Goal: Register for event/course

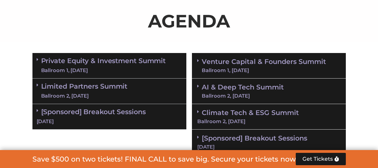
click at [115, 67] on div "Ballroom 1, [DATE]" at bounding box center [103, 70] width 125 height 7
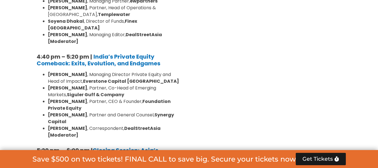
scroll to position [1101, 0]
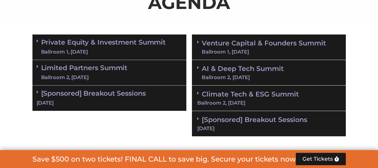
scroll to position [373, 0]
click at [135, 77] on div "Limited Partners [GEOGRAPHIC_DATA] 2, [DATE]" at bounding box center [109, 72] width 154 height 25
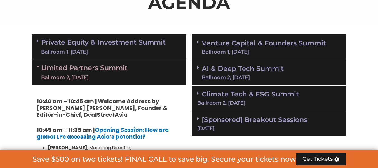
click at [145, 51] on div "Ballroom 1, [DATE]" at bounding box center [103, 51] width 125 height 7
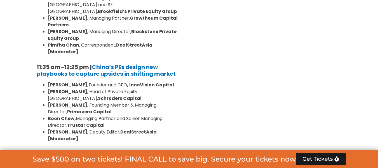
scroll to position [653, 0]
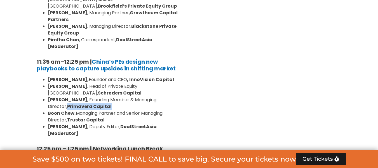
drag, startPoint x: 48, startPoint y: 73, endPoint x: 90, endPoint y: 76, distance: 42.6
click at [90, 96] on li "[PERSON_NAME] , Founding Member & Managing Director, Primavera Capital" at bounding box center [115, 102] width 134 height 13
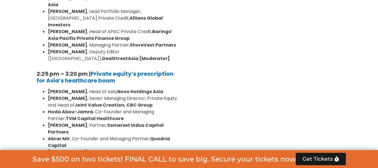
scroll to position [859, 0]
